Goal: Task Accomplishment & Management: Use online tool/utility

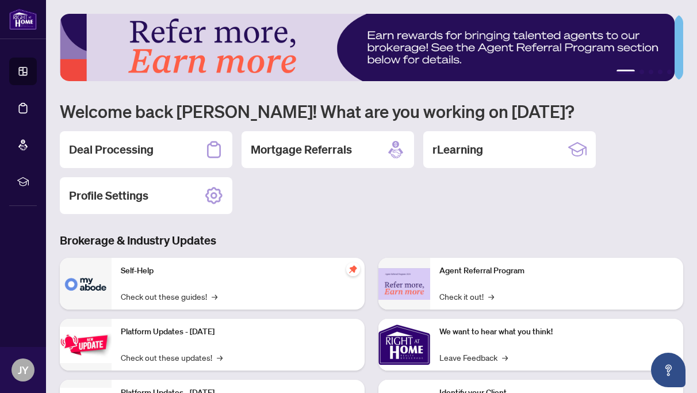
click at [137, 152] on h2 "Deal Processing" at bounding box center [111, 150] width 85 height 16
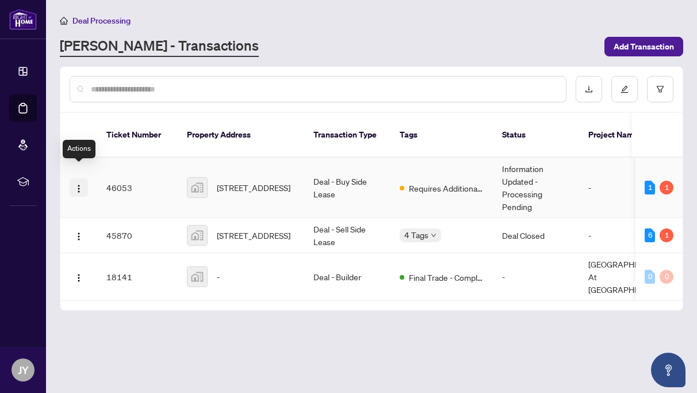
click at [81, 184] on img "button" at bounding box center [78, 188] width 9 height 9
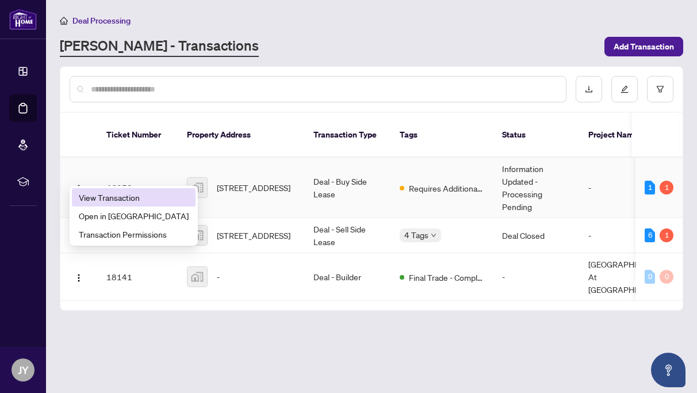
click at [102, 200] on span "View Transaction" at bounding box center [134, 197] width 110 height 13
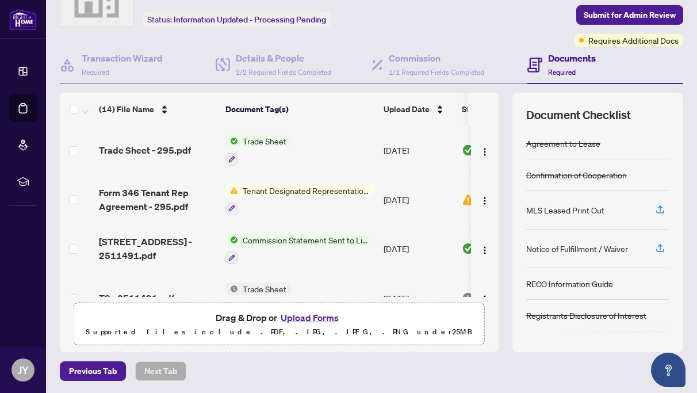
scroll to position [70, 0]
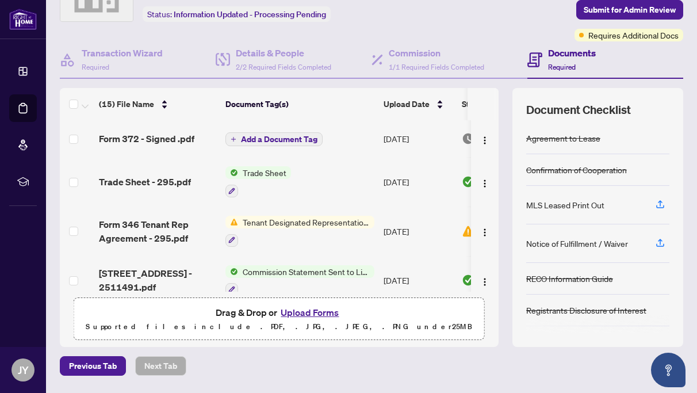
click at [262, 139] on span "Add a Document Tag" at bounding box center [279, 139] width 77 height 8
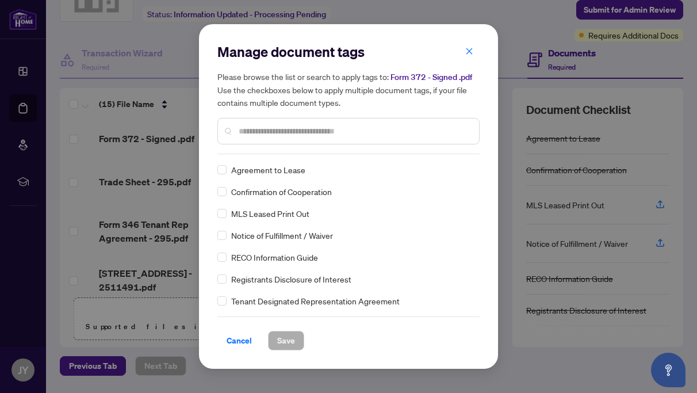
click at [245, 133] on input "text" at bounding box center [354, 131] width 231 height 13
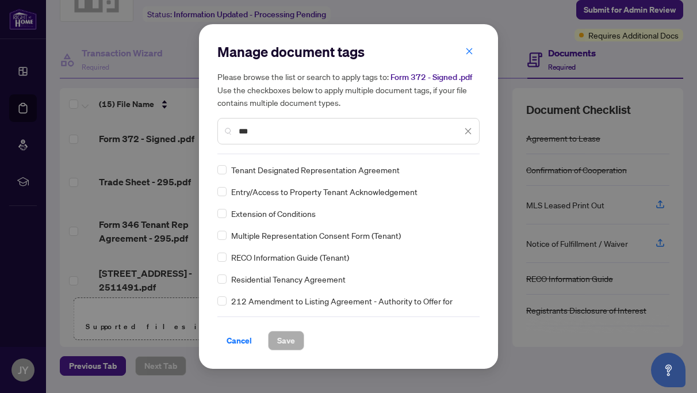
type input "***"
click at [304, 171] on span "Tenant Designated Representation Agreement" at bounding box center [315, 169] width 169 height 13
click at [281, 341] on span "Save" at bounding box center [286, 340] width 18 height 18
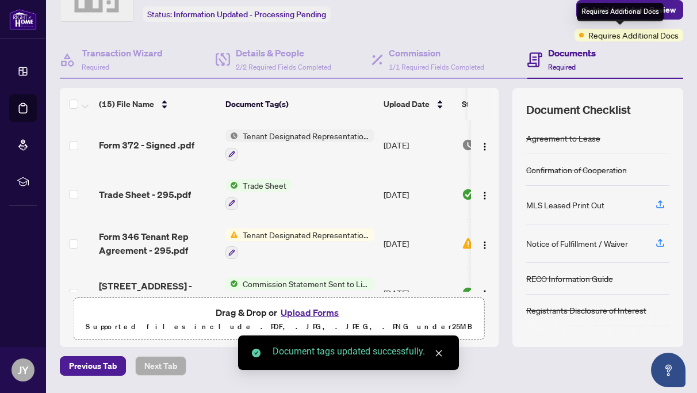
click at [616, 35] on span "Requires Additional Docs" at bounding box center [633, 35] width 90 height 13
